Goal: Information Seeking & Learning: Understand process/instructions

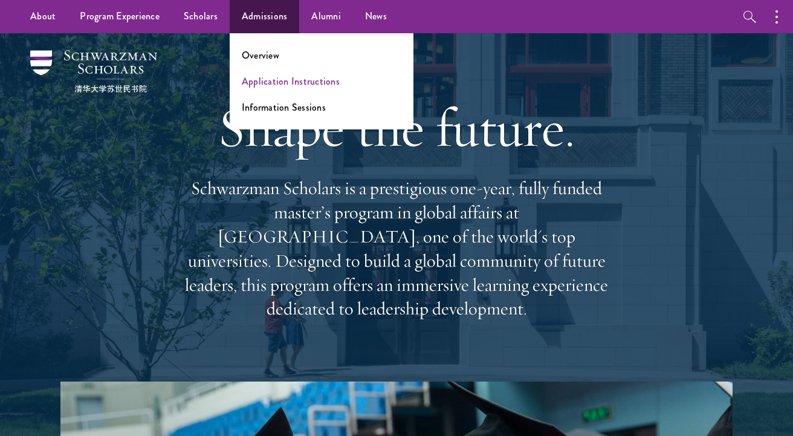
click at [259, 78] on link "Application Instructions" at bounding box center [291, 81] width 98 height 14
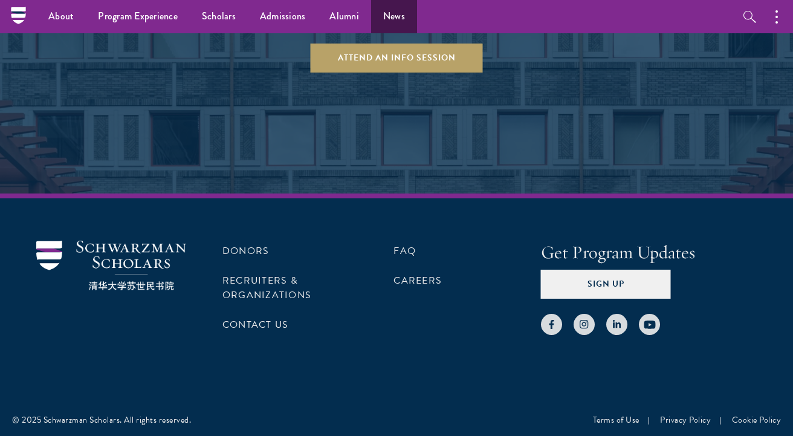
scroll to position [1995, 0]
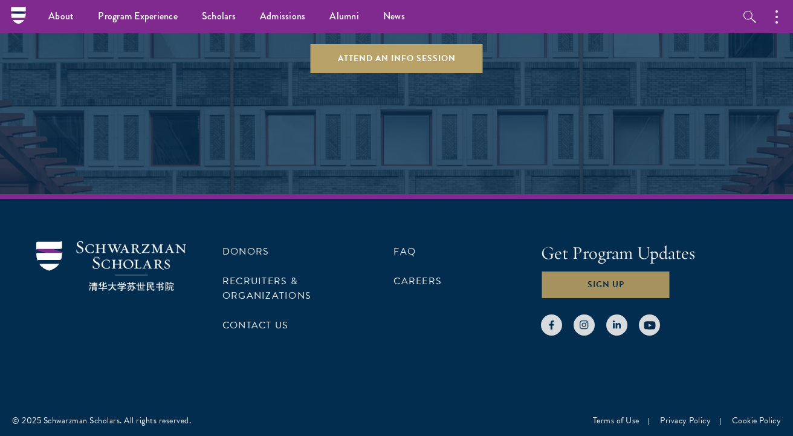
click at [653, 280] on button "Sign Up" at bounding box center [606, 284] width 130 height 29
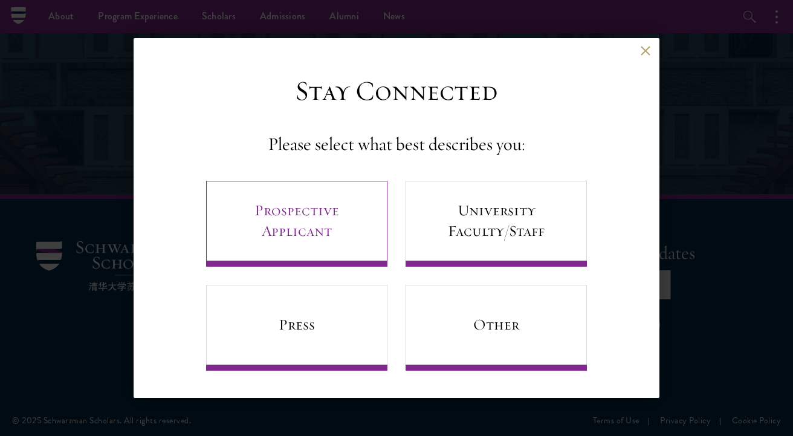
click at [325, 230] on link "Prospective Applicant" at bounding box center [296, 224] width 181 height 86
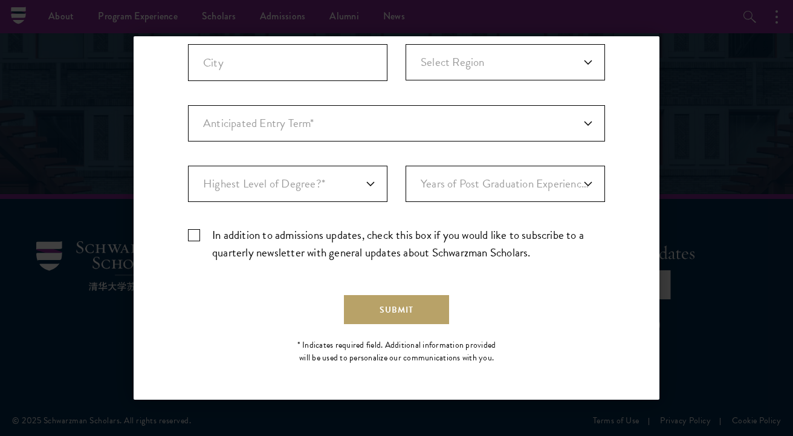
scroll to position [386, 0]
click at [618, 67] on div "Stay Connected Please select what best describes you: Prospective Applicant Uni…" at bounding box center [397, 30] width 526 height 686
click at [682, 59] on div "Back Stay Connected Please select what best describes you: Prospective Applican…" at bounding box center [396, 217] width 793 height 363
